Goal: Information Seeking & Learning: Check status

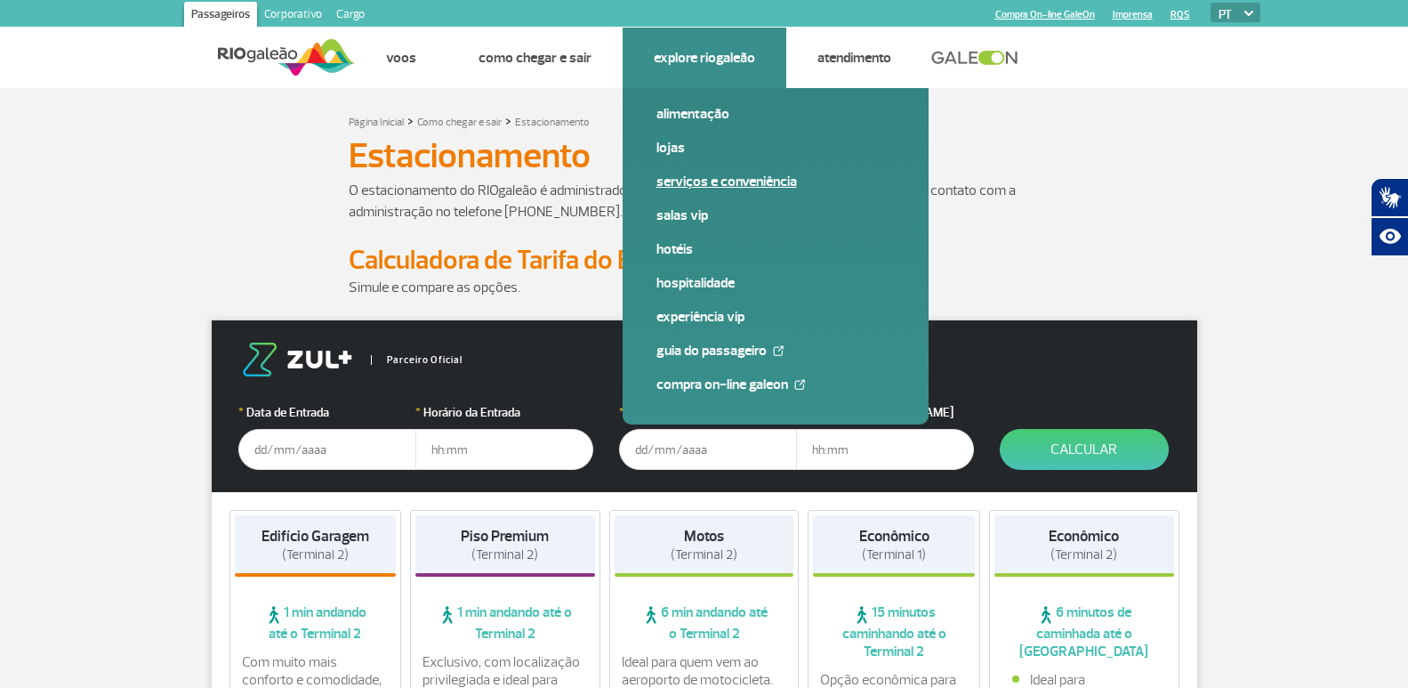
click at [727, 181] on link "Serviços e Conveniência" at bounding box center [775, 182] width 238 height 20
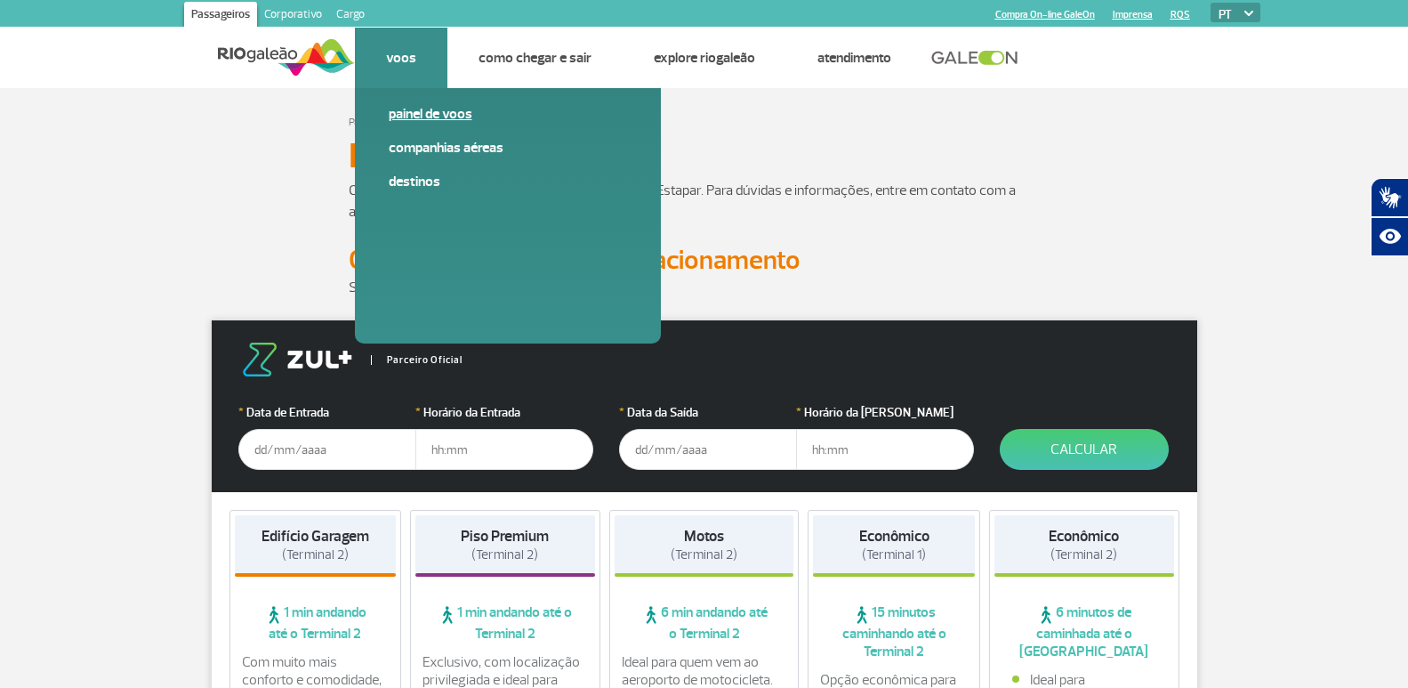
click at [402, 109] on link "Painel de voos" at bounding box center [508, 114] width 238 height 20
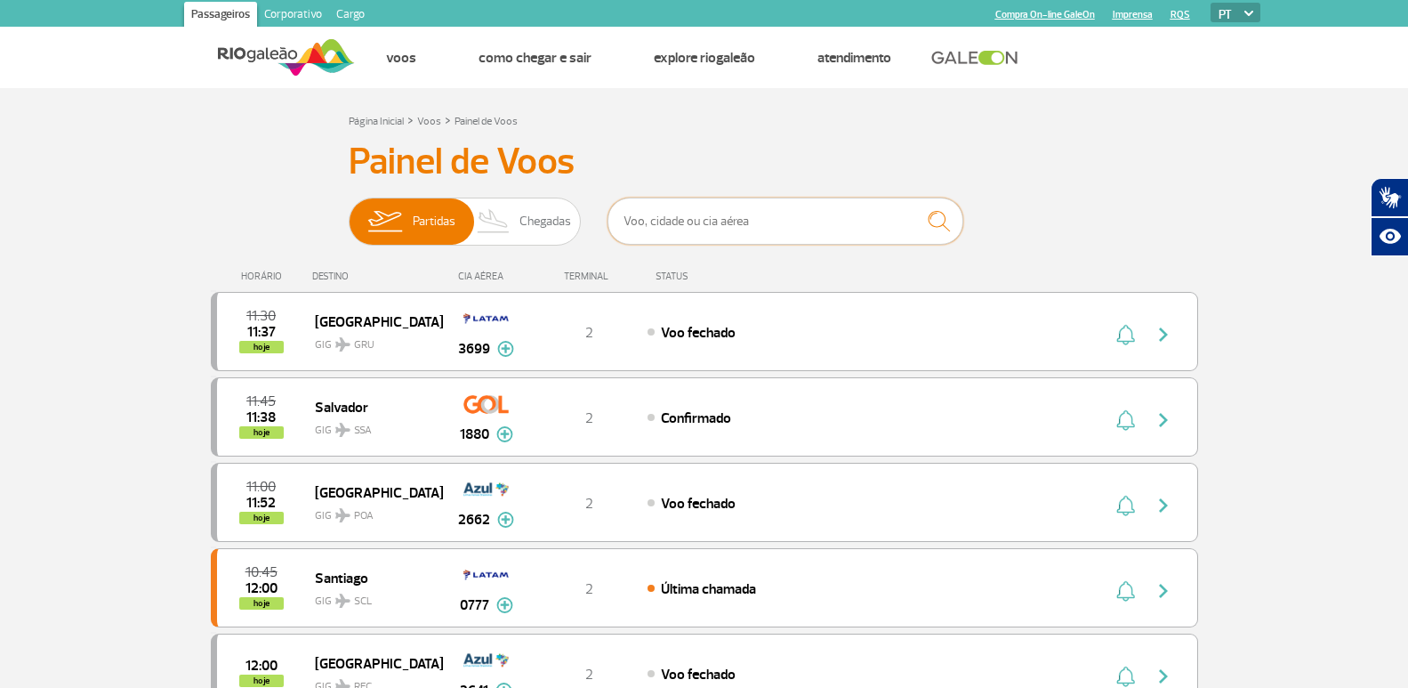
click at [712, 237] on input "text" at bounding box center [786, 220] width 356 height 47
type input "755"
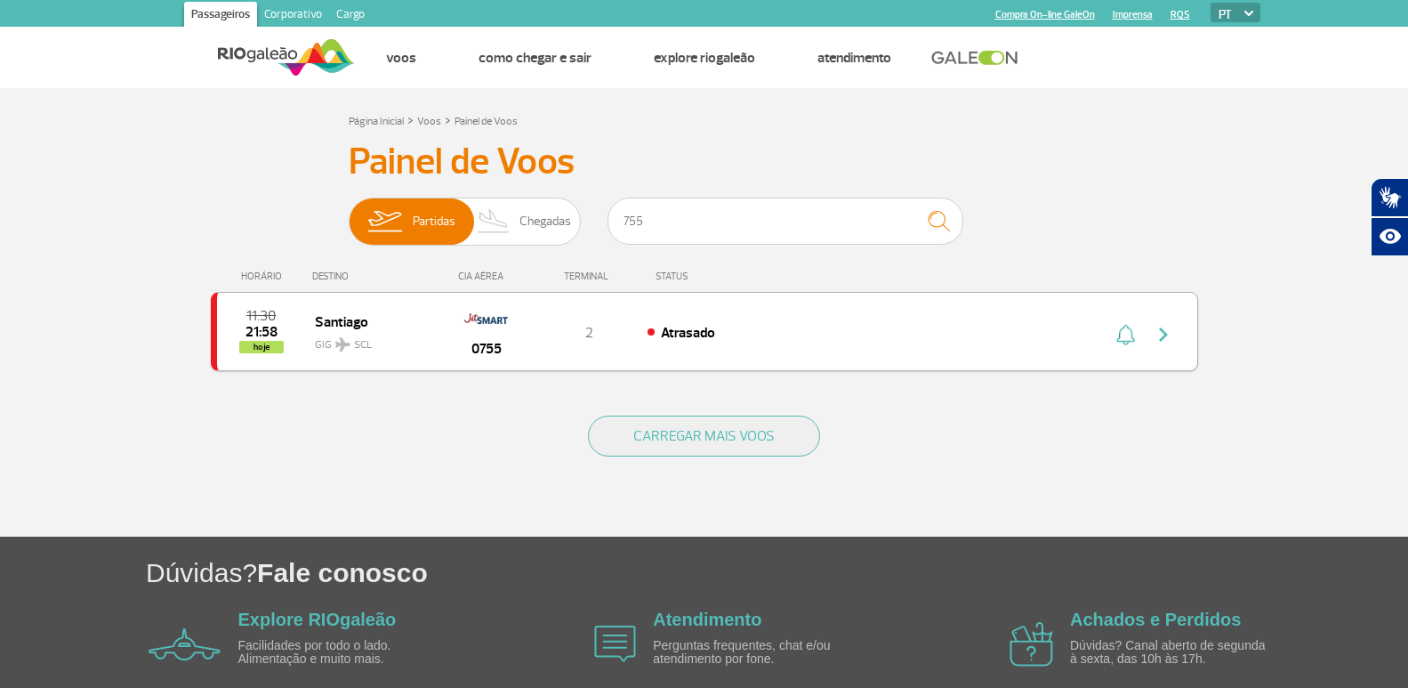
click at [744, 318] on div "11:30 21:58 hoje Santiago GIG SCL 0755 2 Atrasado" at bounding box center [704, 331] width 987 height 79
click at [1166, 348] on div "11:30 21:58 hoje Santiago GIG SCL 0755 2 Atrasado" at bounding box center [704, 331] width 987 height 79
click at [1159, 314] on div "11:30 21:58 hoje Santiago GIG SCL 0755 2 Atrasado" at bounding box center [704, 331] width 987 height 79
click at [758, 324] on div "Atrasado" at bounding box center [844, 332] width 392 height 20
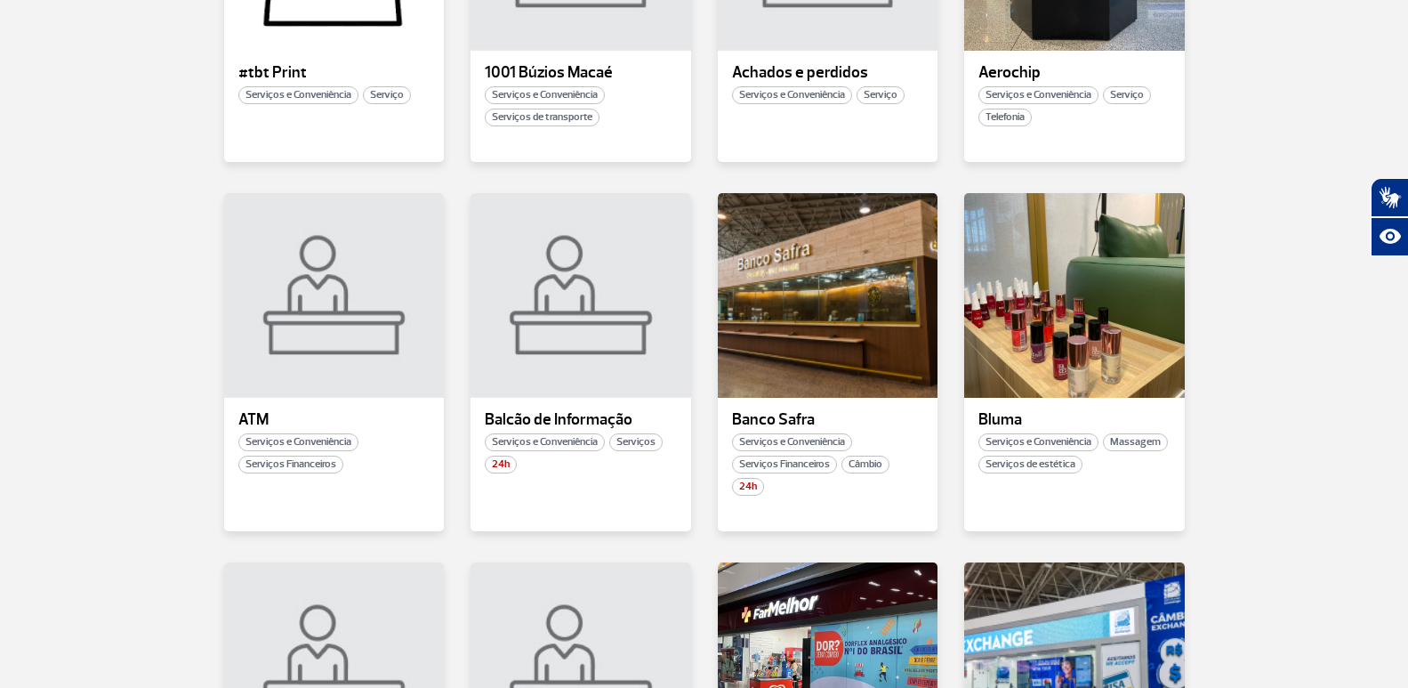
scroll to position [889, 0]
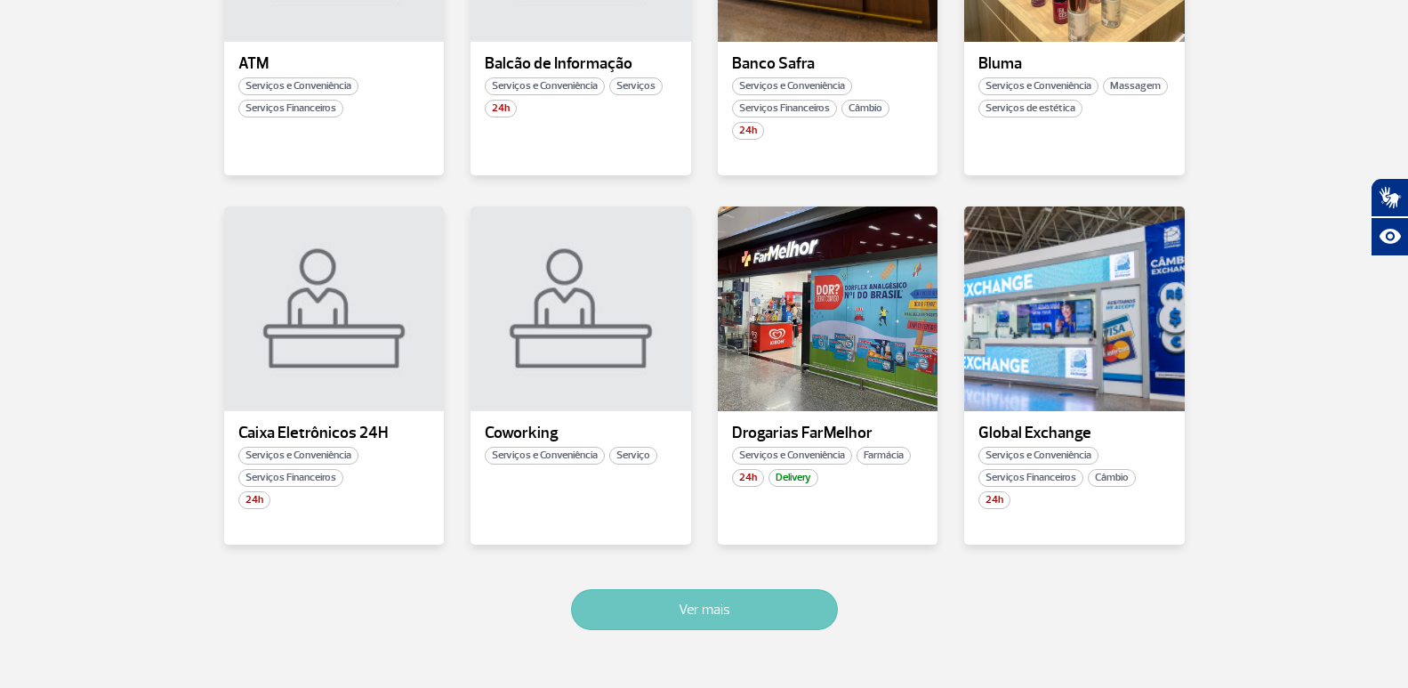
click at [652, 602] on button "Ver mais" at bounding box center [704, 609] width 267 height 41
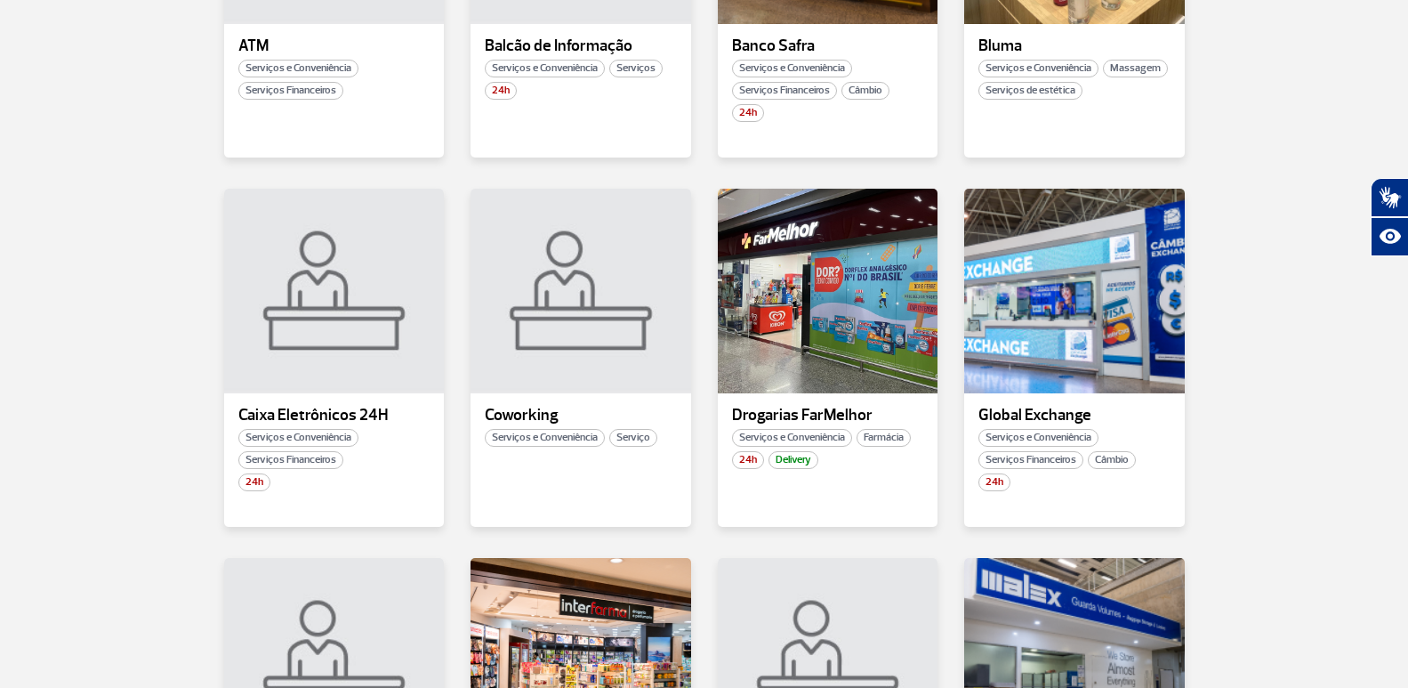
scroll to position [2019, 0]
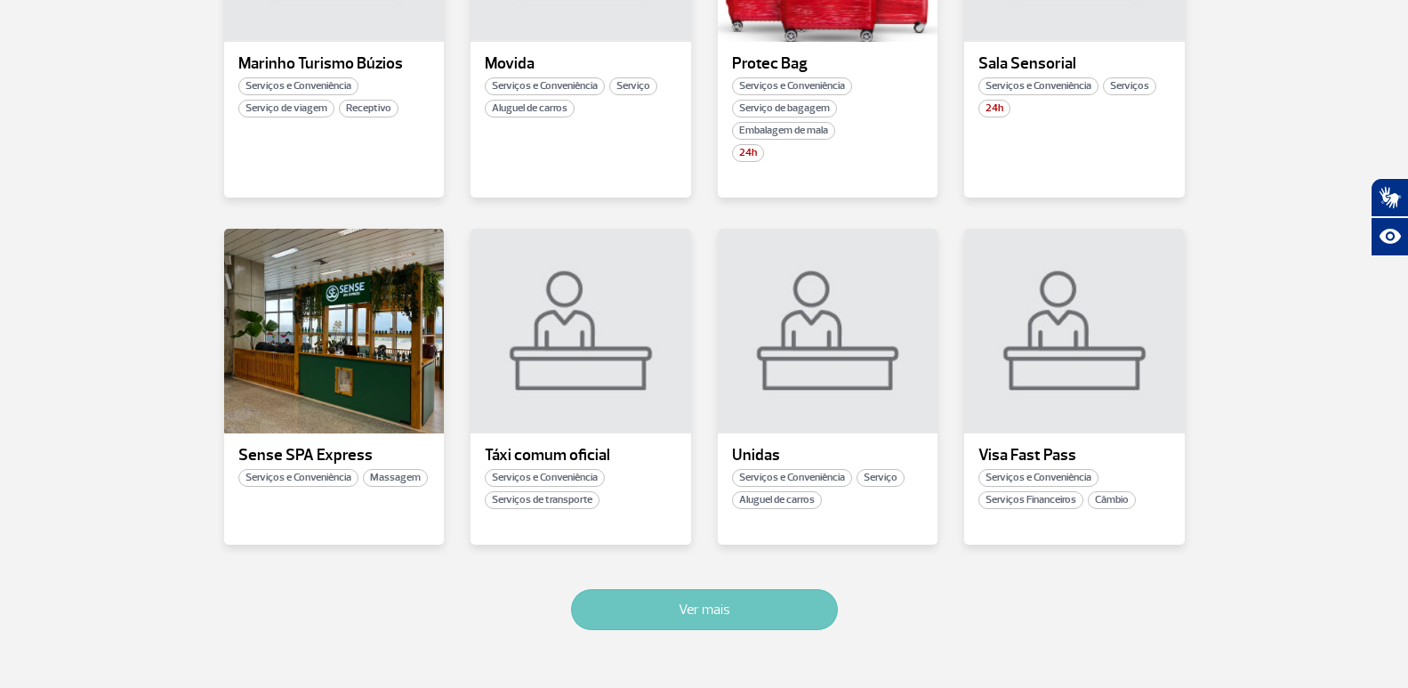
click at [654, 612] on button "Ver mais" at bounding box center [704, 609] width 267 height 41
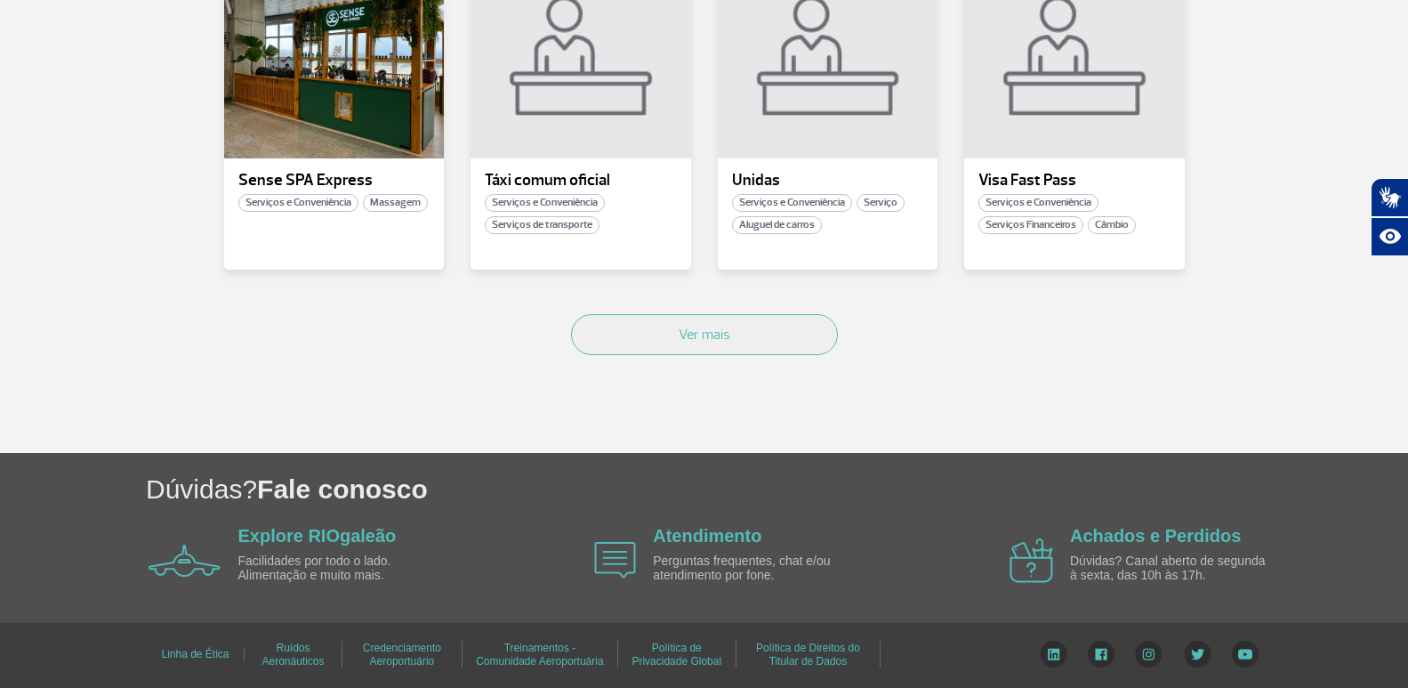
scroll to position [1671, 0]
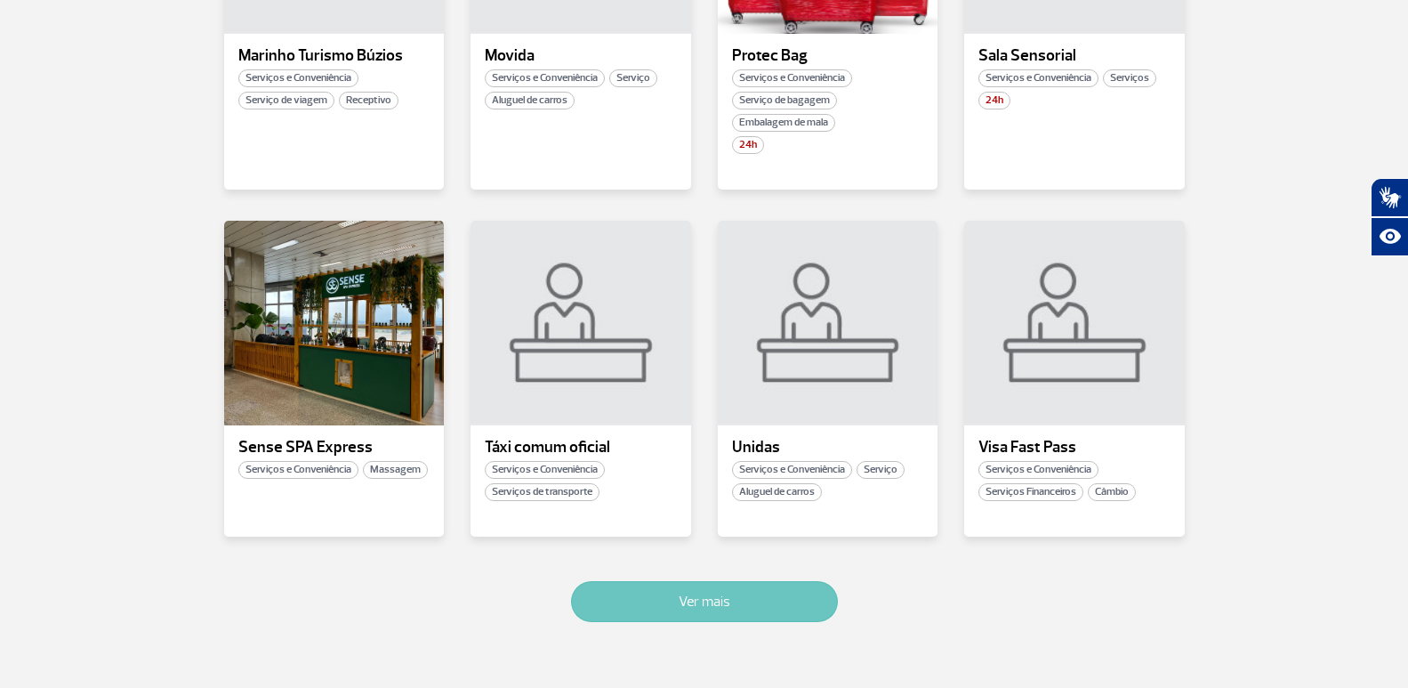
click at [657, 596] on button "Ver mais" at bounding box center [704, 601] width 267 height 41
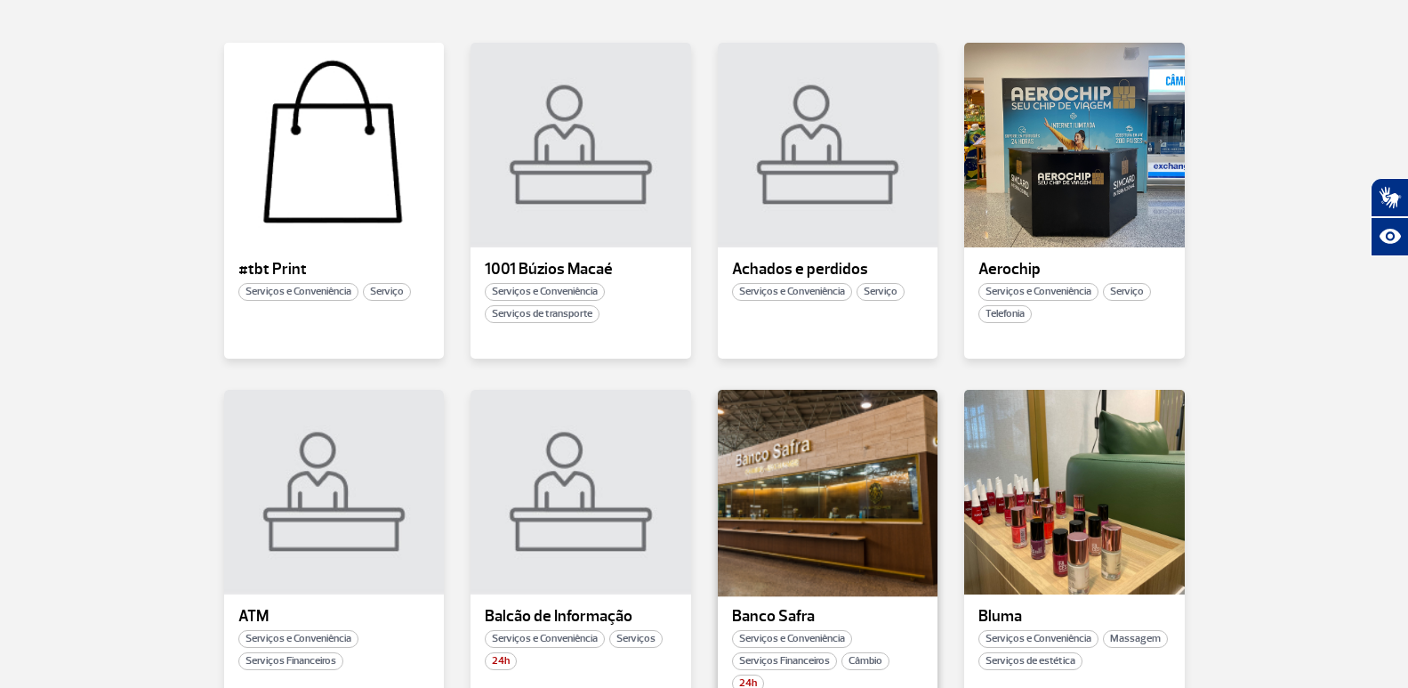
scroll to position [0, 0]
